Goal: Use online tool/utility: Utilize a website feature to perform a specific function

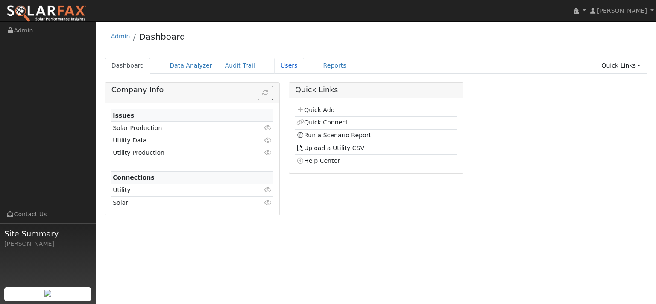
click at [304, 68] on link "Users" at bounding box center [289, 66] width 30 height 16
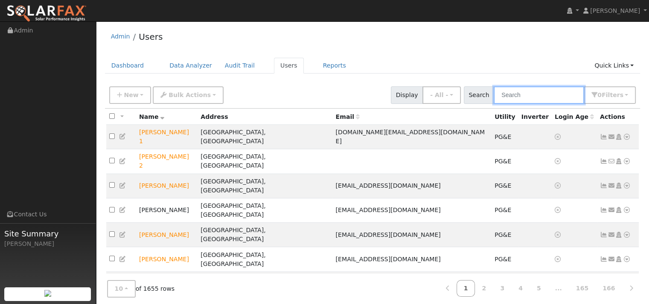
click at [494, 103] on input "text" at bounding box center [539, 95] width 91 height 18
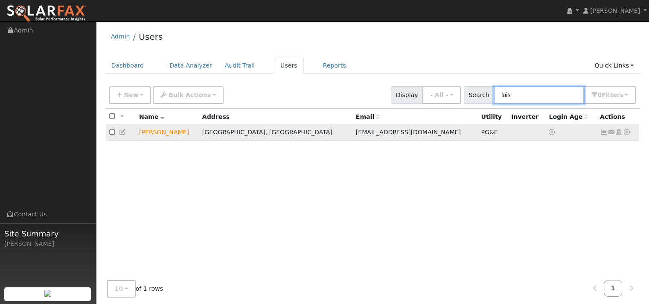
type input "lais"
click at [623, 135] on icon at bounding box center [627, 132] width 8 height 6
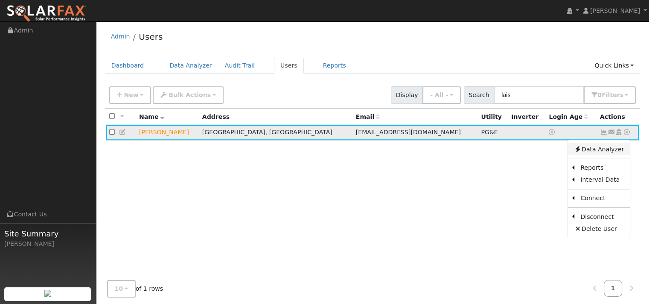
click at [596, 155] on link "Data Analyzer" at bounding box center [599, 149] width 62 height 12
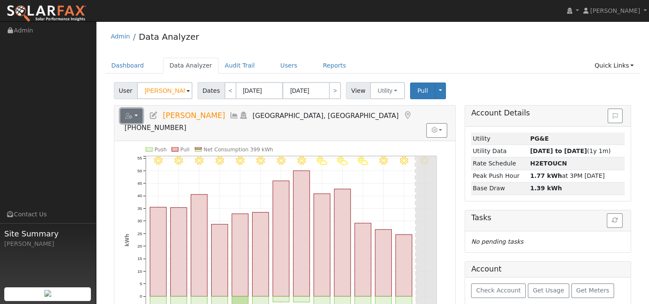
click at [143, 123] on button "button" at bounding box center [131, 115] width 23 height 15
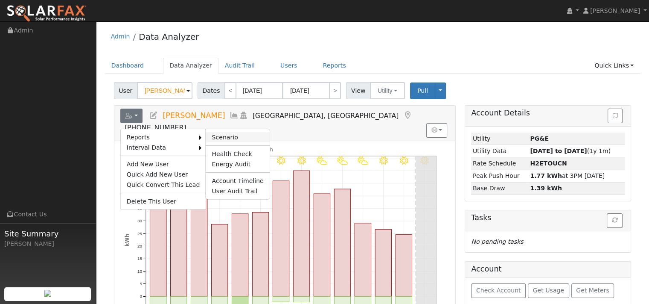
click at [236, 142] on link "Scenario" at bounding box center [238, 137] width 64 height 10
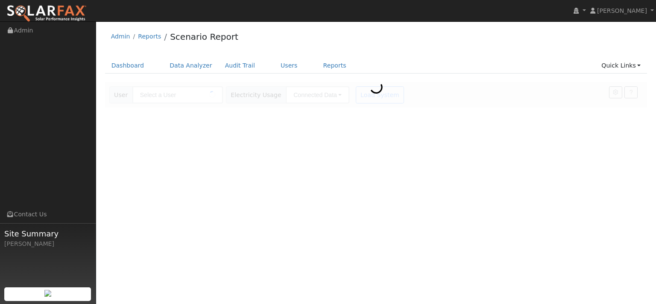
type input "[PERSON_NAME]"
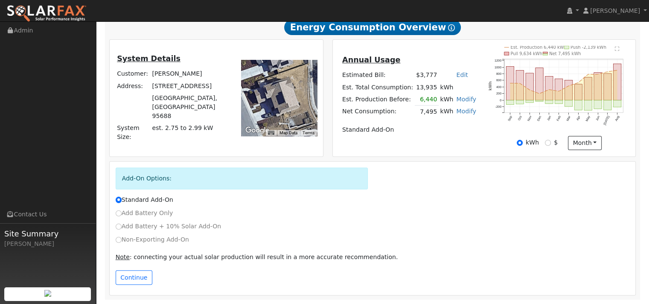
scroll to position [249, 0]
click at [120, 237] on input "Non-Exporting Add-On" at bounding box center [119, 240] width 6 height 6
radio input "true"
radio input "false"
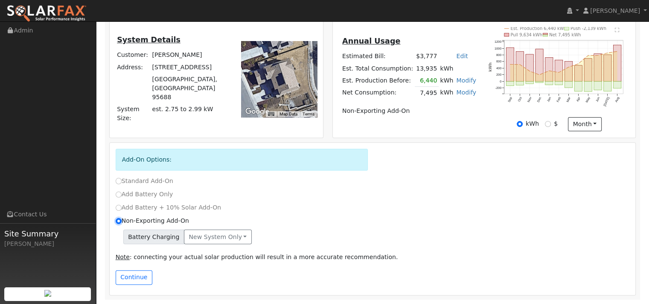
scroll to position [271, 0]
click at [252, 232] on button "New system only" at bounding box center [218, 236] width 68 height 15
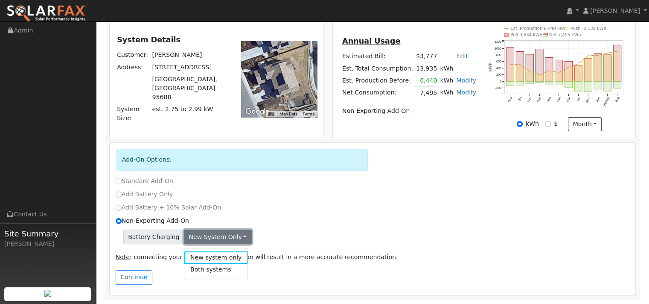
click at [252, 232] on button "New system only" at bounding box center [218, 236] width 68 height 15
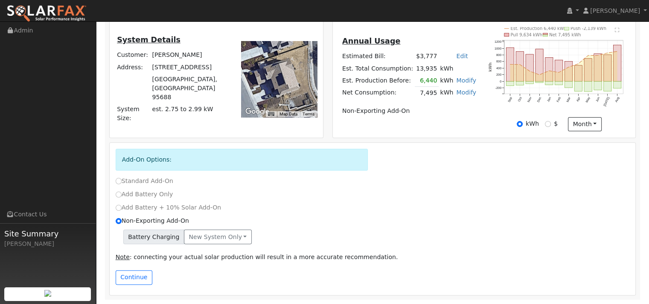
click at [370, 203] on div "Add Battery + 10% Solar Add-On" at bounding box center [372, 209] width 523 height 13
click at [237, 234] on button "New system only" at bounding box center [218, 236] width 68 height 15
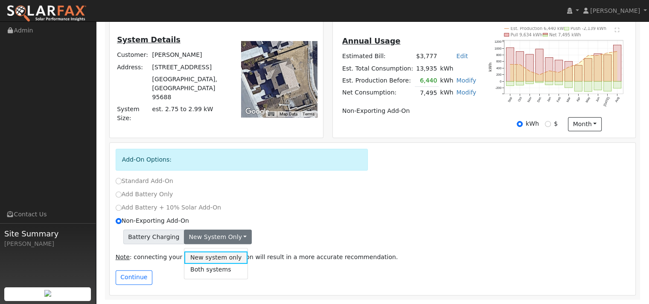
click at [238, 251] on link "New system only" at bounding box center [216, 257] width 64 height 12
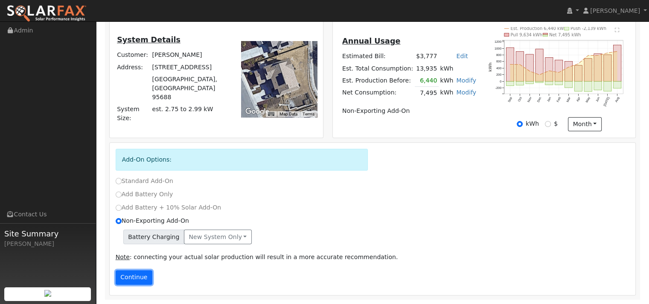
click at [147, 278] on button "Continue" at bounding box center [134, 277] width 37 height 15
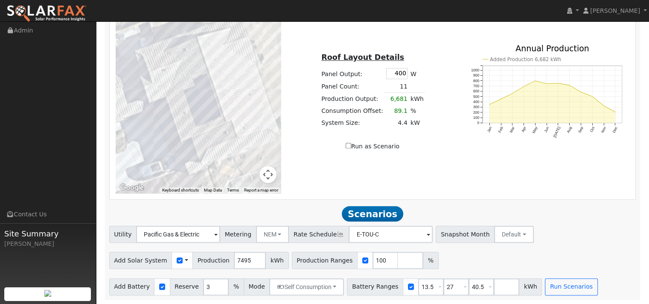
scroll to position [761, 0]
click at [228, 278] on input "3" at bounding box center [216, 286] width 26 height 17
type input "10"
drag, startPoint x: 273, startPoint y: 238, endPoint x: 257, endPoint y: 240, distance: 15.5
click at [257, 251] on input "7495" at bounding box center [250, 259] width 32 height 17
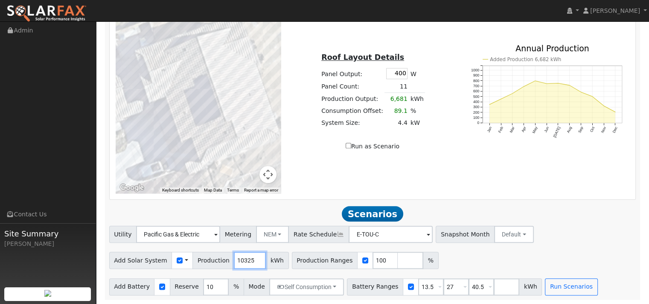
scroll to position [0, 2]
type input "10325"
click at [506, 248] on div "Add Solar System Use CSV Data Production 10325 kWh Production Ranges 100 %" at bounding box center [373, 258] width 530 height 20
click at [494, 278] on input "40.5" at bounding box center [482, 286] width 26 height 17
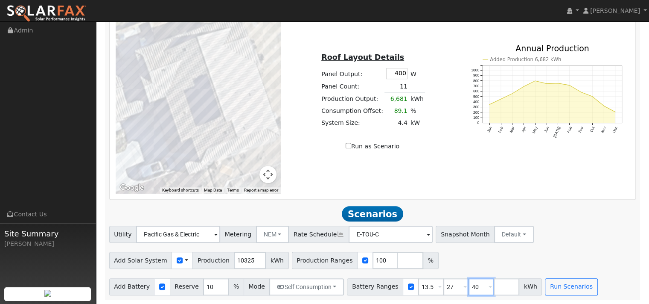
type input "4"
click at [442, 285] on span at bounding box center [439, 287] width 3 height 10
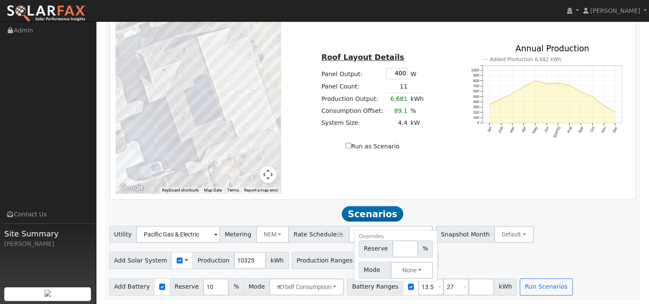
click at [442, 285] on span at bounding box center [439, 287] width 3 height 10
click at [444, 285] on input "13.5" at bounding box center [431, 286] width 26 height 17
type input "27"
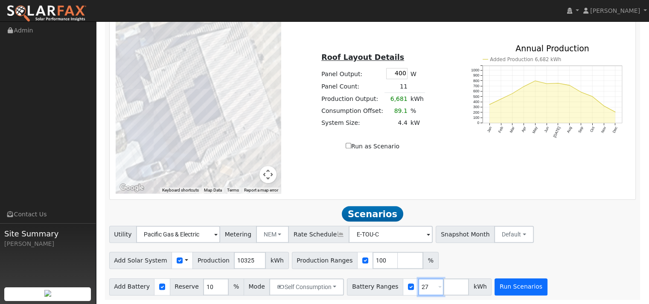
type input "27"
click at [547, 285] on button "Run Scenarios" at bounding box center [521, 286] width 53 height 17
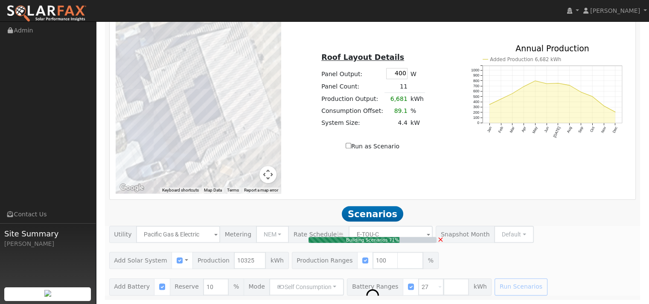
type input "6.9"
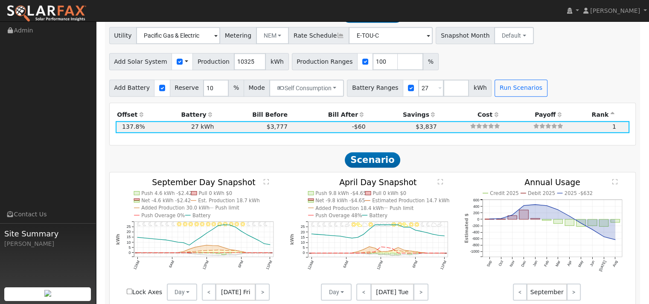
scroll to position [868, 0]
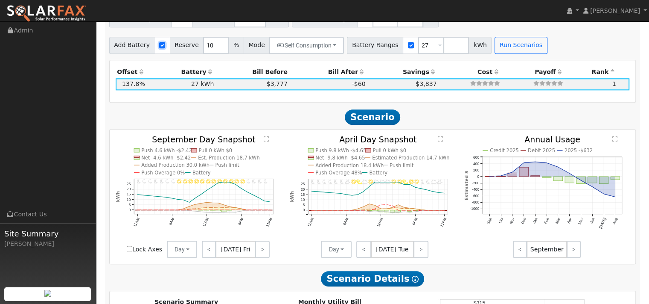
click at [165, 48] on input "checkbox" at bounding box center [162, 45] width 6 height 6
checkbox input "false"
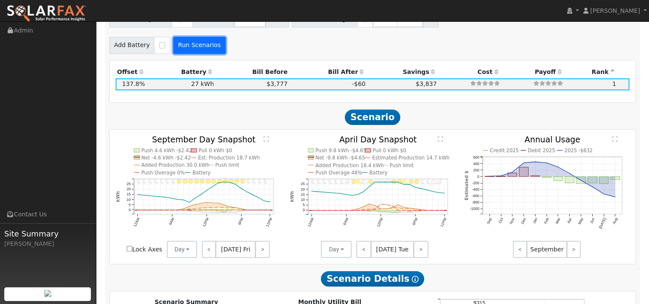
click at [209, 54] on button "Run Scenarios" at bounding box center [199, 45] width 53 height 17
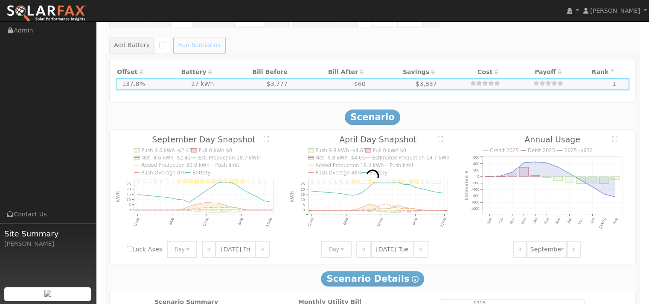
type input "$7,228"
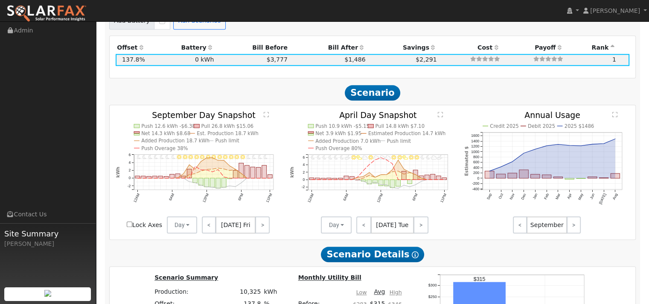
scroll to position [910, 0]
